Goal: Use online tool/utility: Utilize a website feature to perform a specific function

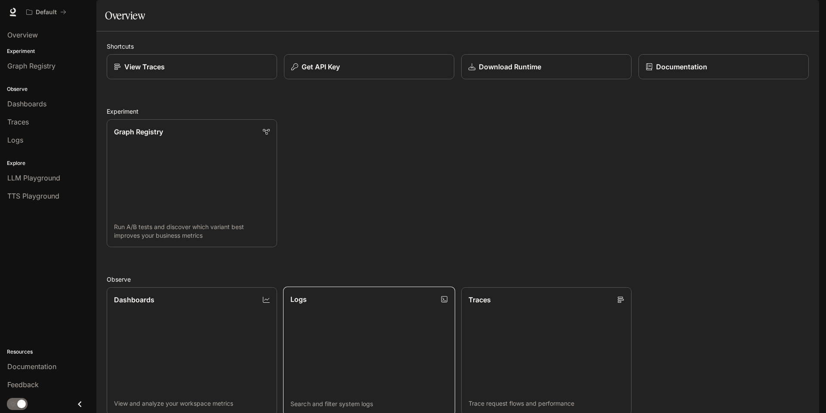
scroll to position [208, 0]
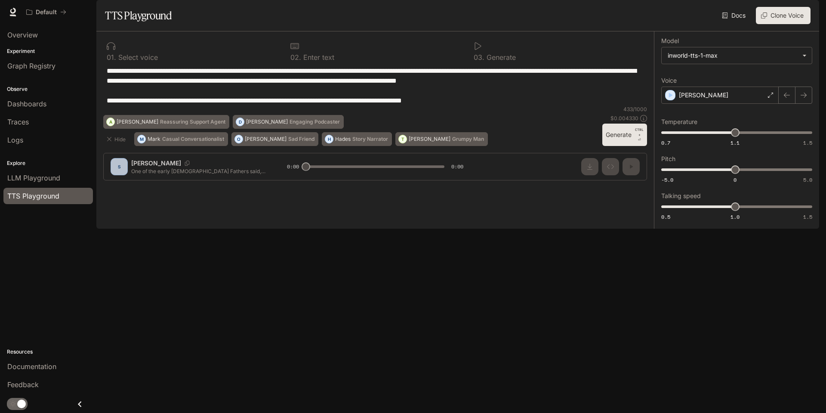
click at [229, 105] on textarea "**********" at bounding box center [375, 86] width 537 height 40
paste textarea "**********"
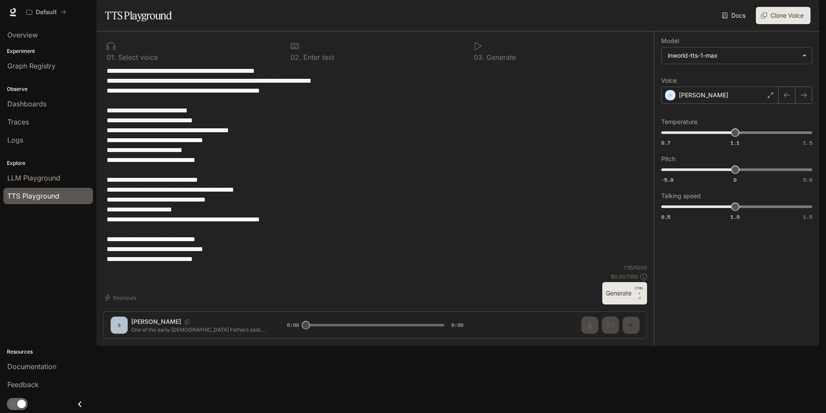
type textarea "**********"
click at [130, 61] on p "Select voice" at bounding box center [137, 57] width 42 height 7
click at [105, 64] on div "0 1 . Select voice" at bounding box center [191, 51] width 177 height 26
click at [121, 346] on div "**********" at bounding box center [375, 188] width 558 height 314
click at [727, 104] on div "[PERSON_NAME]" at bounding box center [721, 95] width 118 height 17
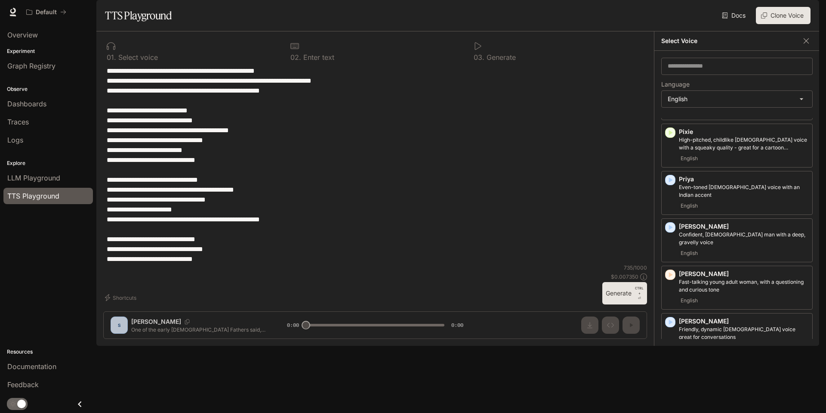
scroll to position [644, 0]
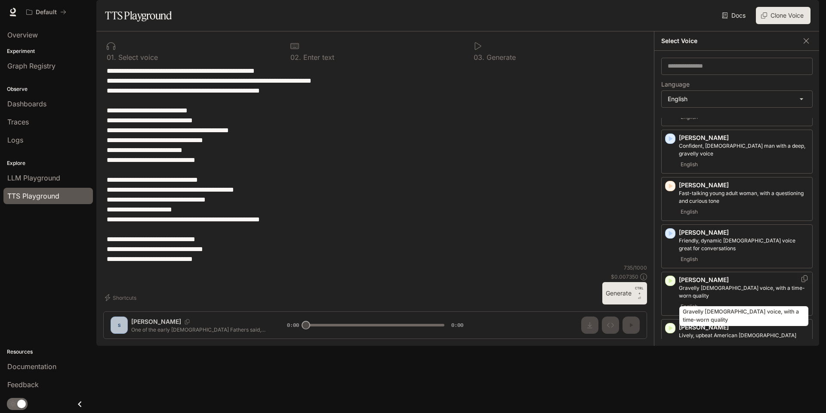
click at [741, 294] on p "Gravelly [DEMOGRAPHIC_DATA] voice, with a time-worn quality" at bounding box center [744, 291] width 130 height 15
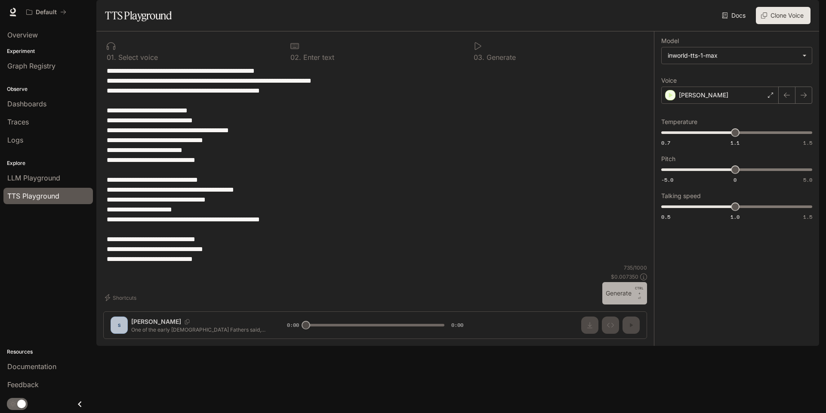
click at [624, 304] on button "Generate CTRL + ⏎" at bounding box center [625, 293] width 45 height 22
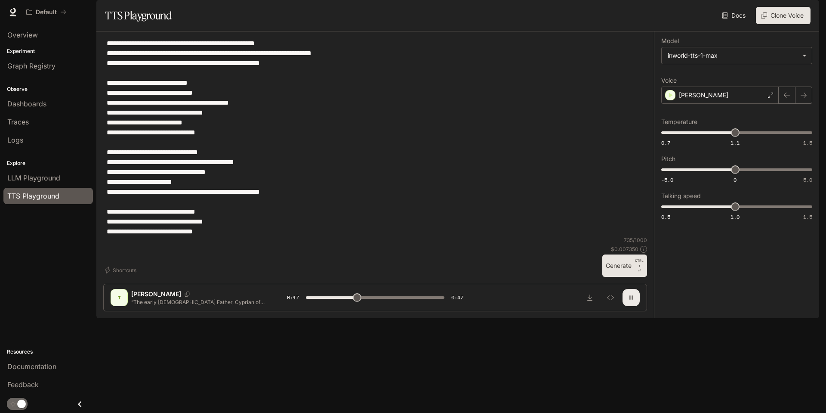
click at [635, 306] on button "button" at bounding box center [631, 297] width 17 height 17
click at [740, 104] on div "[PERSON_NAME]" at bounding box center [721, 95] width 118 height 17
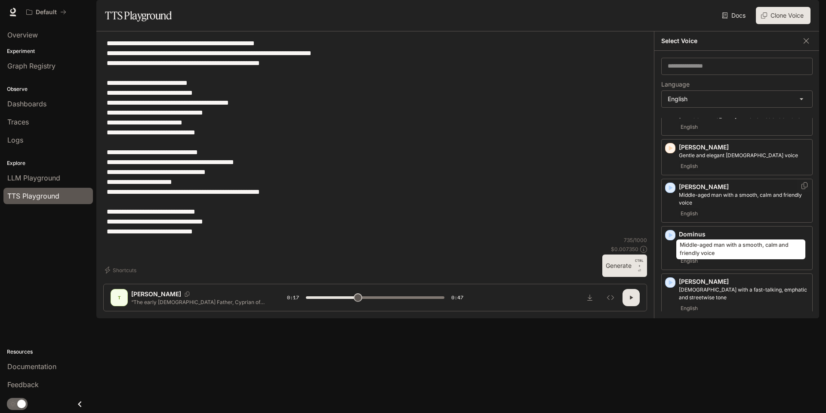
scroll to position [86, 0]
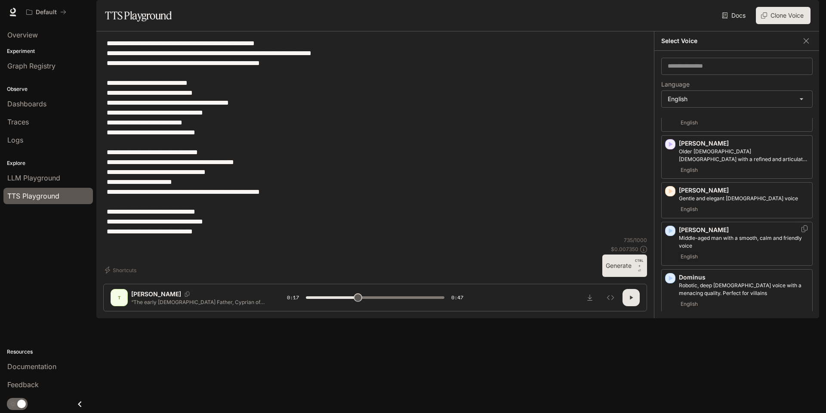
click at [727, 234] on p "[PERSON_NAME]" at bounding box center [744, 230] width 130 height 9
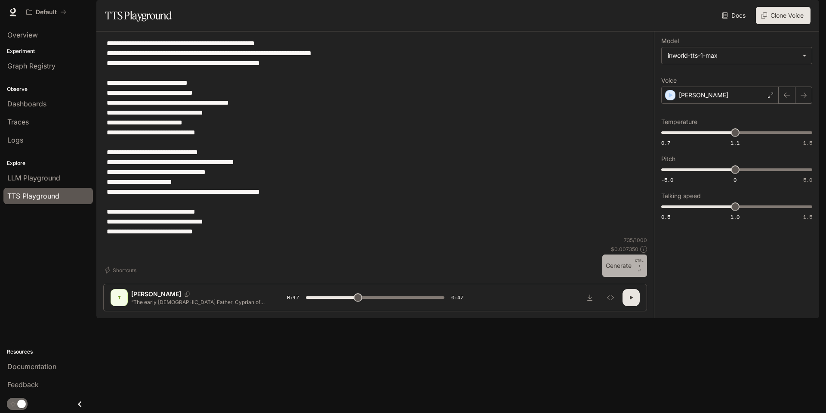
click at [622, 277] on button "Generate CTRL + ⏎" at bounding box center [625, 265] width 45 height 22
click at [632, 306] on button "button" at bounding box center [631, 297] width 17 height 17
click at [752, 104] on div "[PERSON_NAME]" at bounding box center [721, 95] width 118 height 17
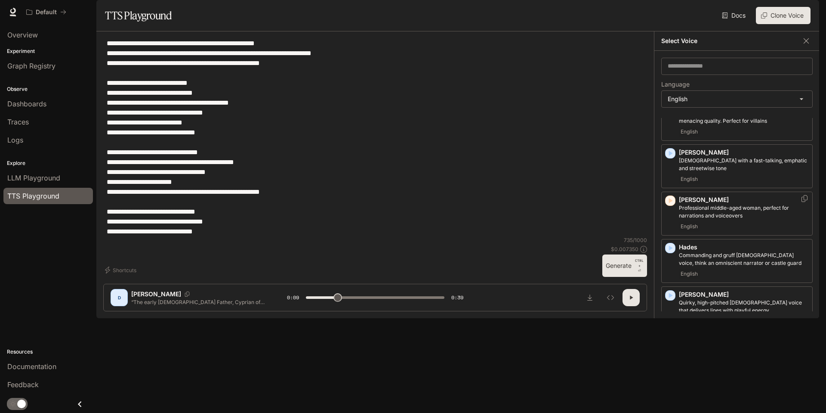
scroll to position [644, 0]
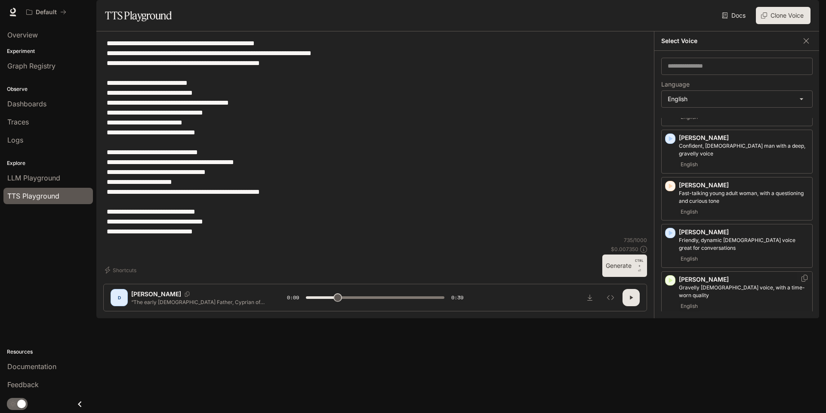
click at [721, 301] on div "[PERSON_NAME] [DEMOGRAPHIC_DATA] voice, with a time-worn quality English" at bounding box center [744, 293] width 130 height 36
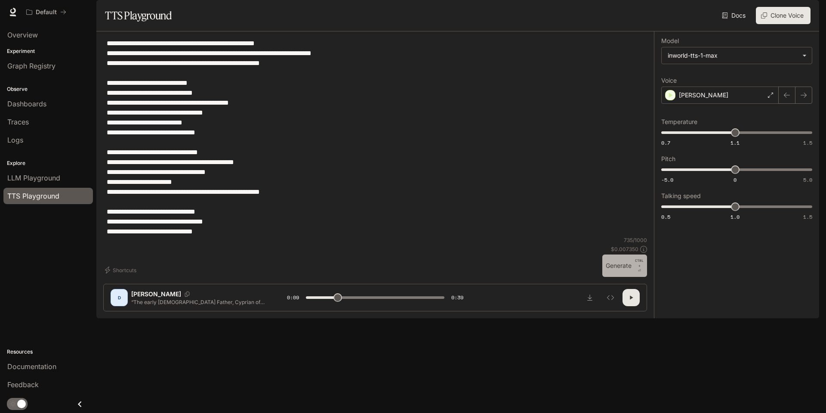
drag, startPoint x: 620, startPoint y: 353, endPoint x: 719, endPoint y: 336, distance: 100.8
click at [719, 318] on div "**********" at bounding box center [457, 174] width 723 height 287
click at [622, 277] on button "Generate CTRL + ⏎" at bounding box center [625, 265] width 45 height 22
click at [702, 87] on label "Voice" at bounding box center [737, 82] width 151 height 9
click at [704, 104] on div "[PERSON_NAME]" at bounding box center [721, 95] width 118 height 17
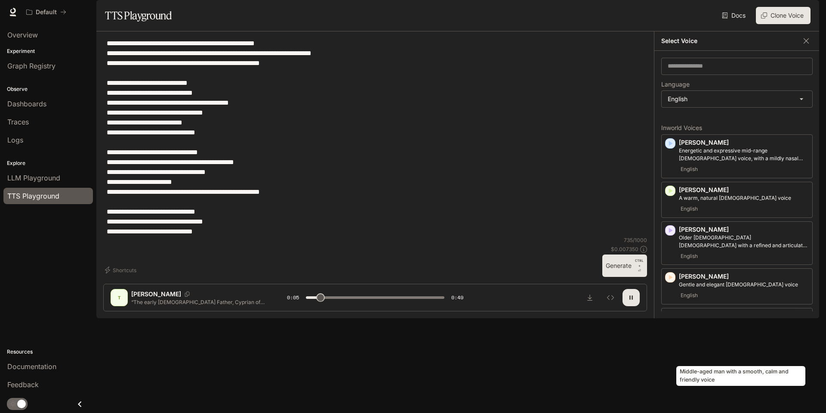
click at [695, 336] on p "Middle-aged man with a smooth, calm and friendly voice" at bounding box center [744, 327] width 130 height 15
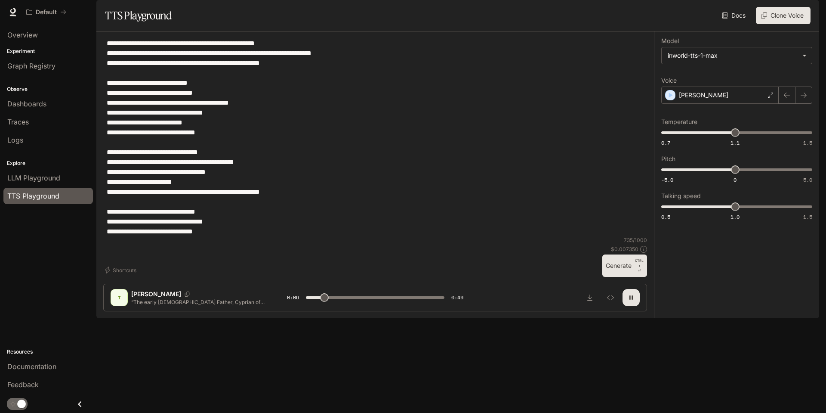
click at [617, 277] on button "Generate CTRL + ⏎" at bounding box center [625, 265] width 45 height 22
click at [629, 301] on icon "button" at bounding box center [631, 297] width 7 height 7
click at [635, 311] on div "[PERSON_NAME] “The early [DEMOGRAPHIC_DATA] Father, Cyprian of Carthage, once s…" at bounding box center [375, 298] width 544 height 28
click at [631, 300] on icon "button" at bounding box center [631, 298] width 3 height 4
type input "*"
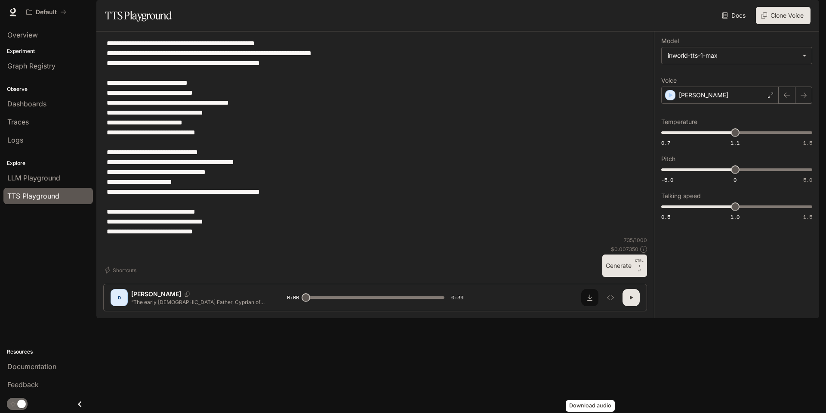
click at [588, 301] on icon "Download audio" at bounding box center [590, 297] width 7 height 7
click at [614, 306] on button "Inspect" at bounding box center [610, 297] width 17 height 17
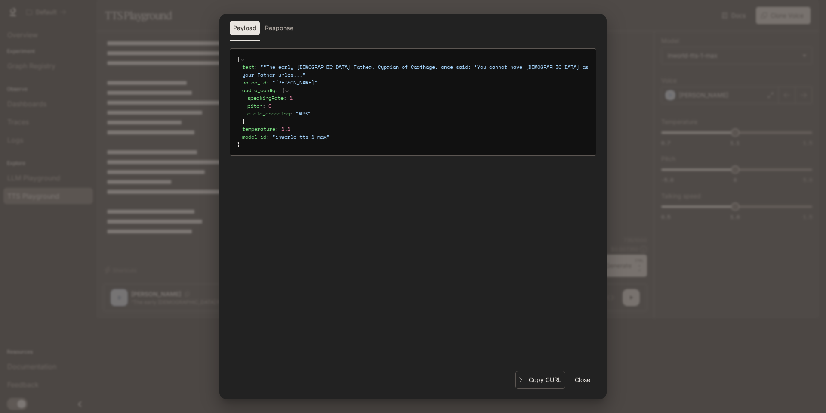
click at [650, 12] on div "Payload Response { text : " “The early [DEMOGRAPHIC_DATA] Father, Cyprian of Ca…" at bounding box center [413, 206] width 826 height 413
